Goal: Check status: Check status

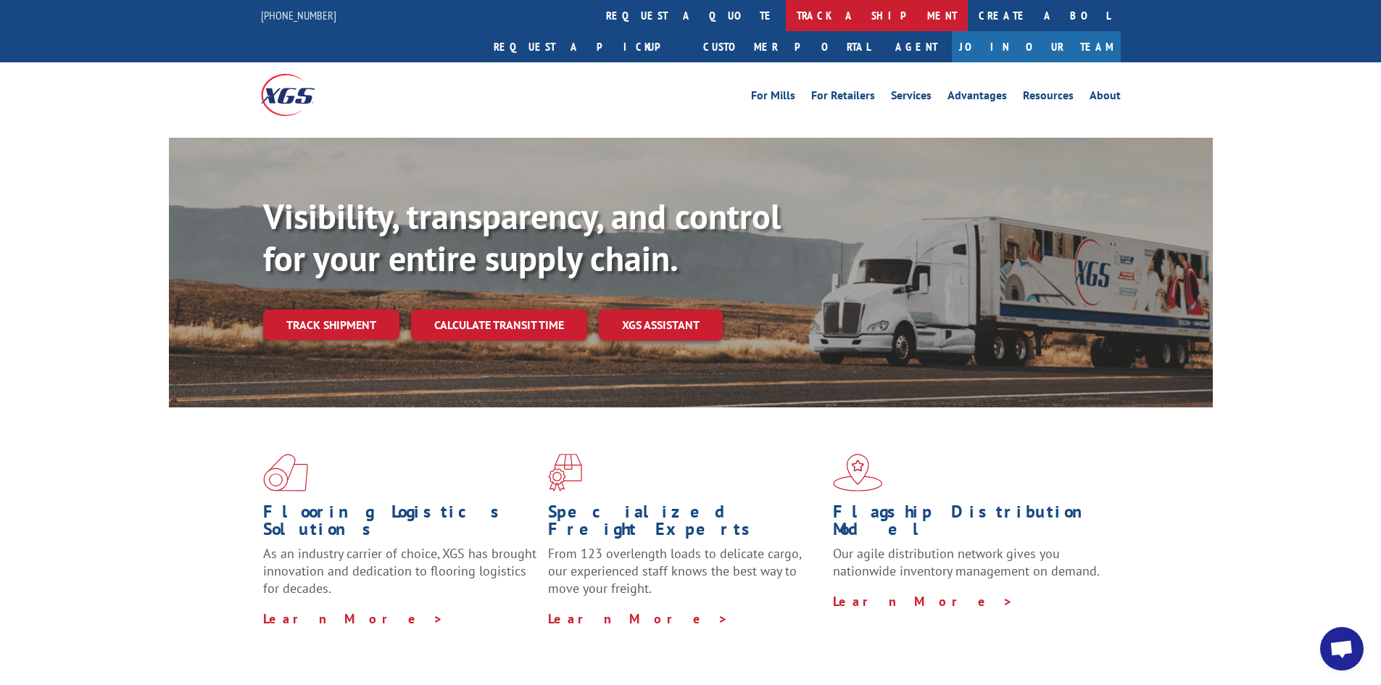
click at [786, 18] on link "track a shipment" at bounding box center [877, 15] width 182 height 31
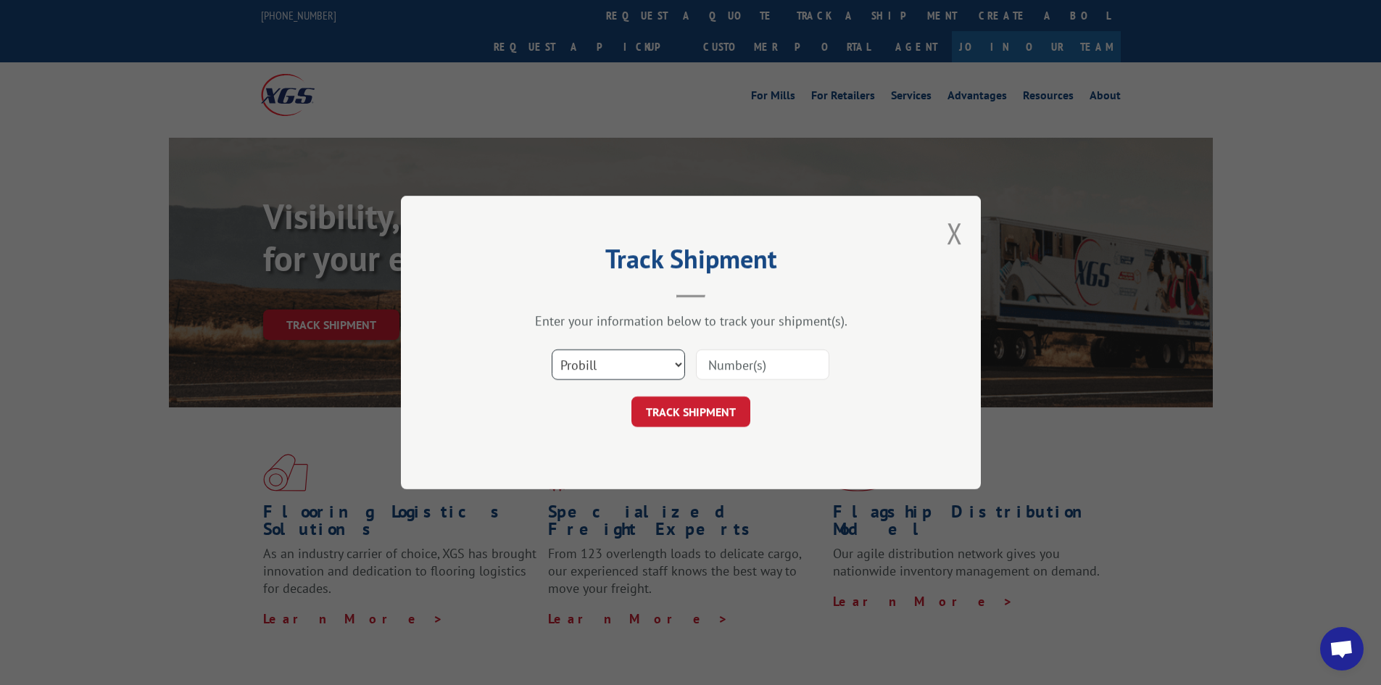
click at [597, 357] on select "Select category... Probill BOL PO" at bounding box center [618, 364] width 133 height 30
select select "po"
click at [552, 349] on select "Select category... Probill BOL PO" at bounding box center [618, 364] width 133 height 30
click at [710, 373] on input at bounding box center [762, 364] width 133 height 30
click at [730, 365] on input at bounding box center [762, 364] width 133 height 30
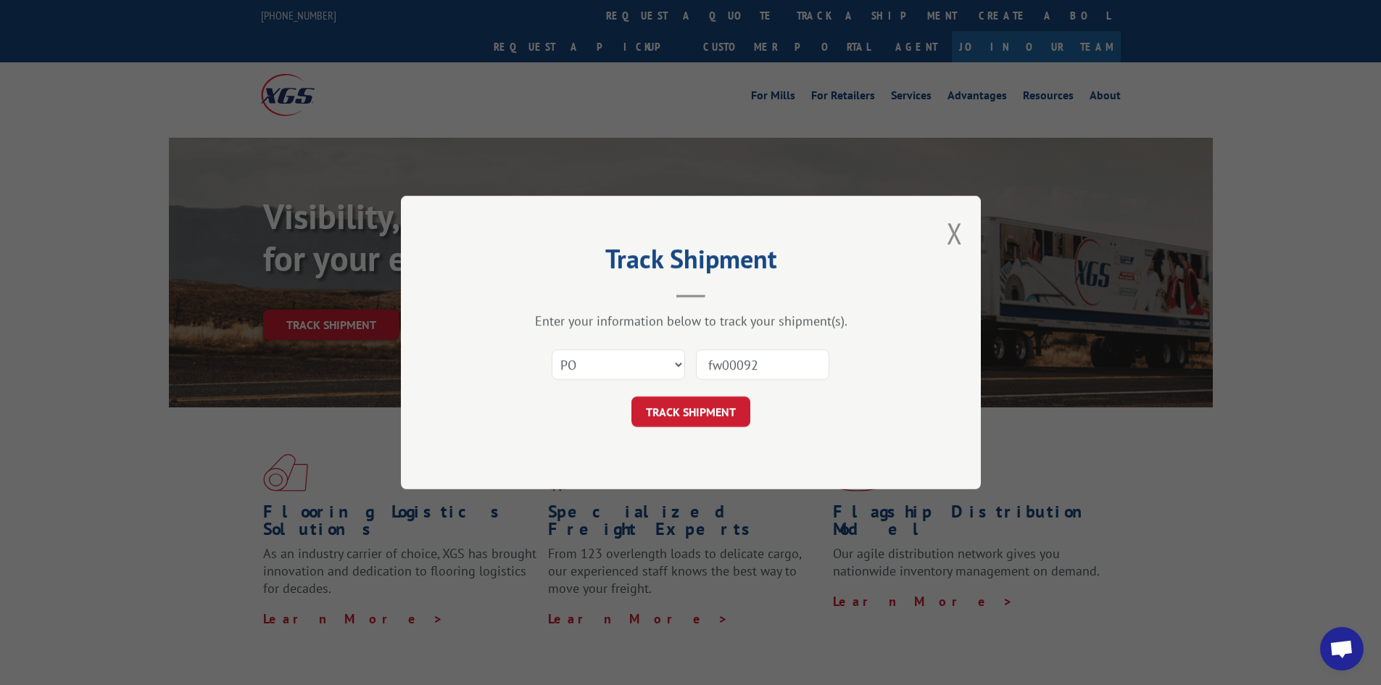
type input "fw000927"
click button "TRACK SHIPMENT" at bounding box center [690, 411] width 119 height 30
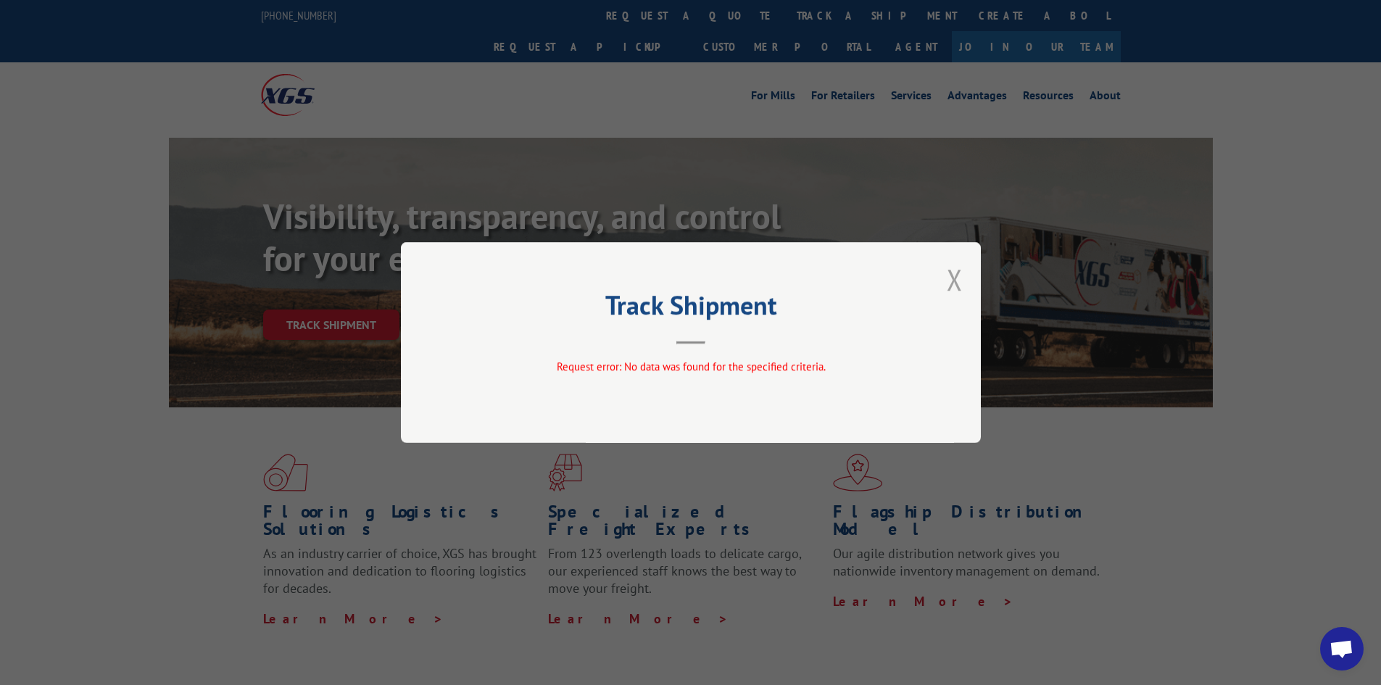
click at [949, 282] on button "Close modal" at bounding box center [955, 279] width 16 height 38
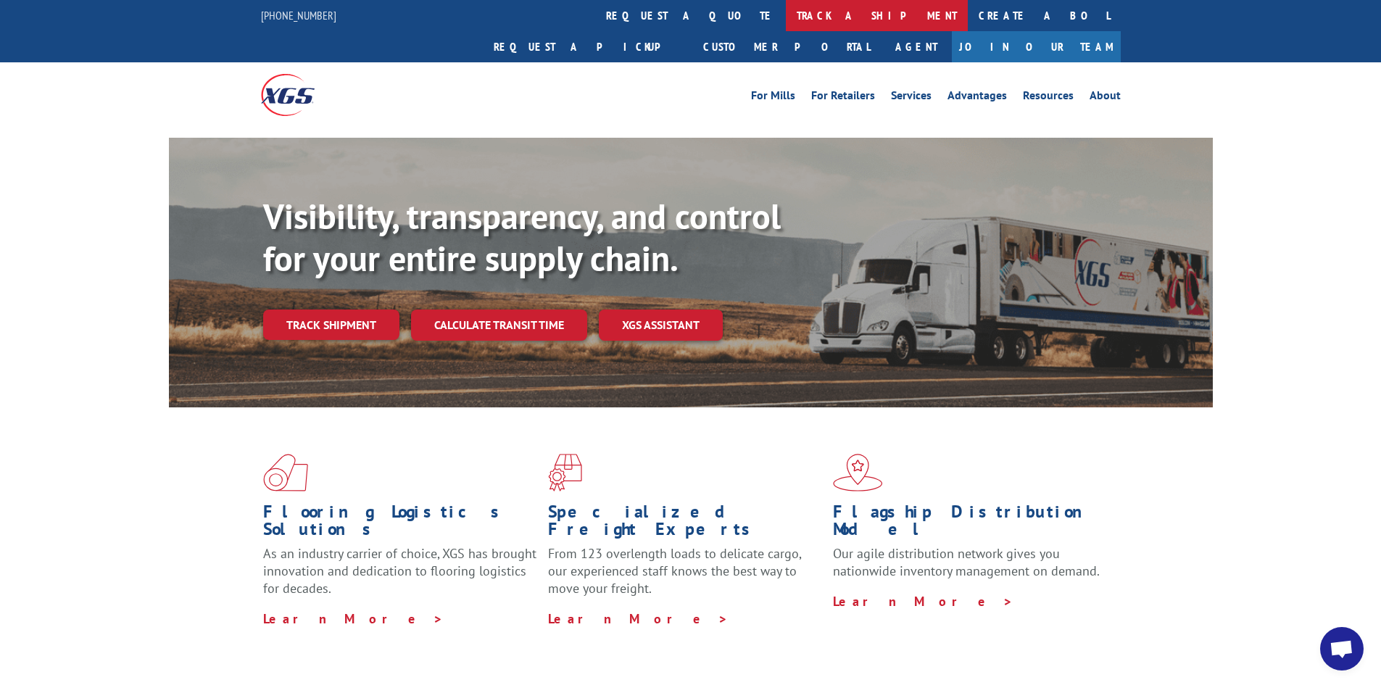
click at [786, 14] on link "track a shipment" at bounding box center [877, 15] width 182 height 31
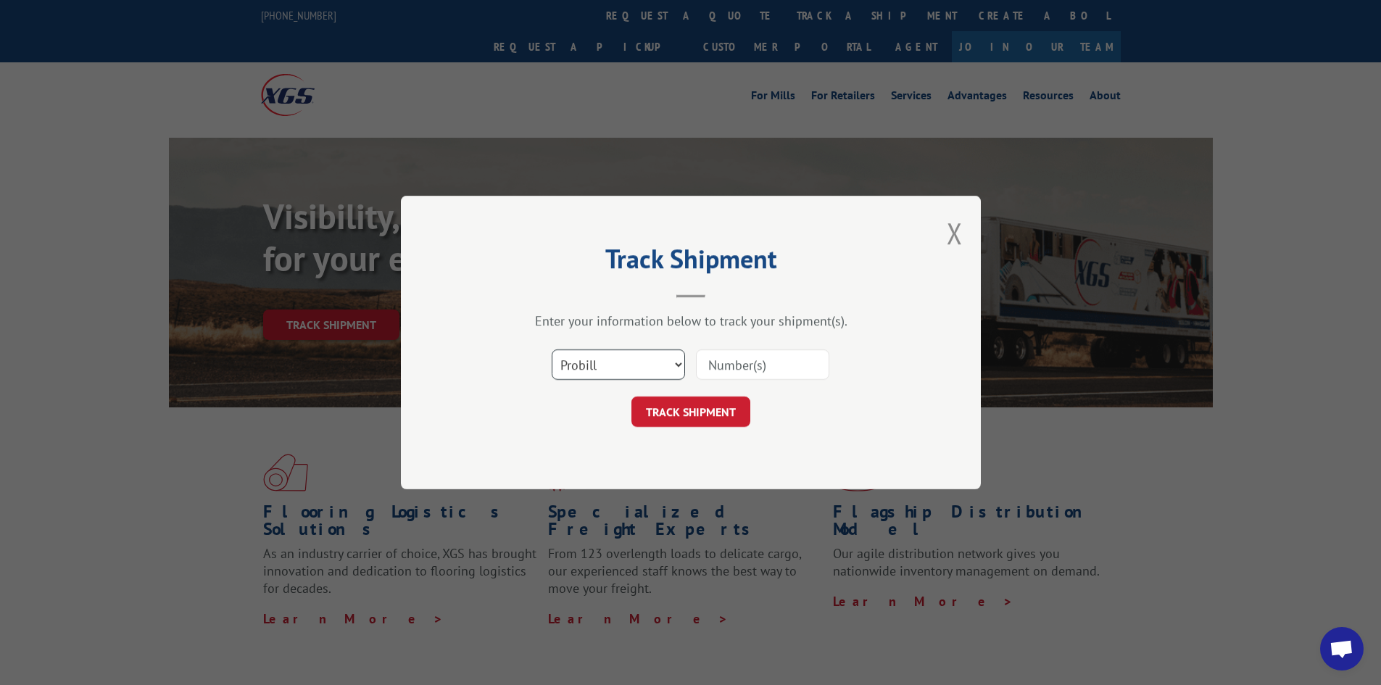
drag, startPoint x: 605, startPoint y: 368, endPoint x: 606, endPoint y: 378, distance: 10.2
click at [605, 368] on select "Select category... Probill BOL PO" at bounding box center [618, 364] width 133 height 30
select select "po"
click at [552, 349] on select "Select category... Probill BOL PO" at bounding box center [618, 364] width 133 height 30
click at [726, 373] on input at bounding box center [762, 364] width 133 height 30
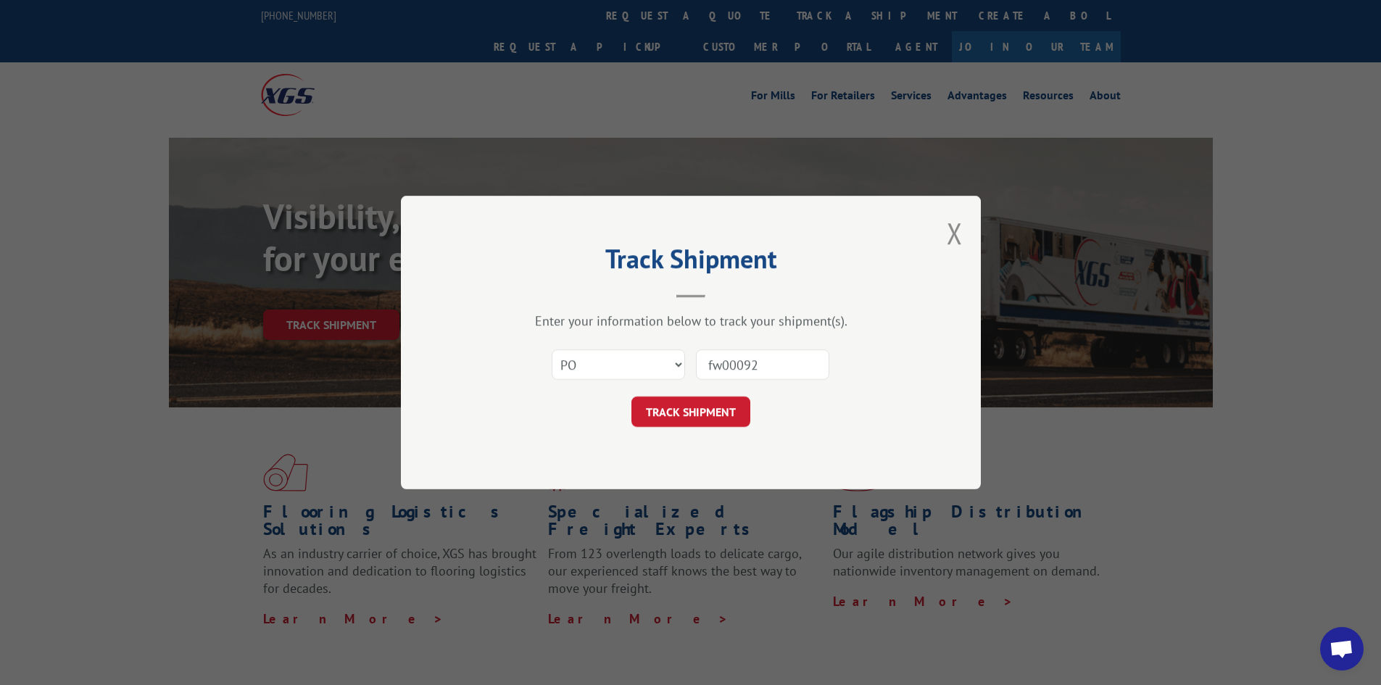
type input "fw000927"
click button "TRACK SHIPMENT" at bounding box center [690, 411] width 119 height 30
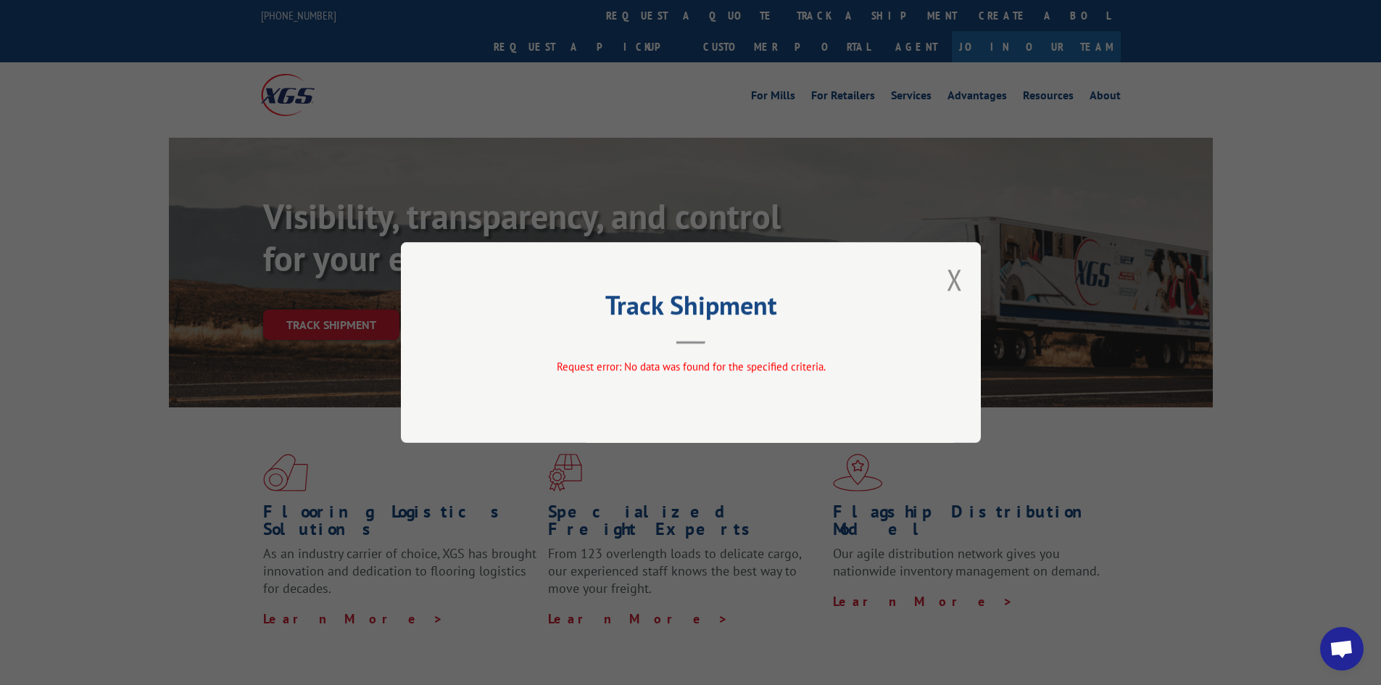
click at [962, 273] on button "Close modal" at bounding box center [955, 279] width 16 height 38
